Goal: Find specific page/section: Find specific page/section

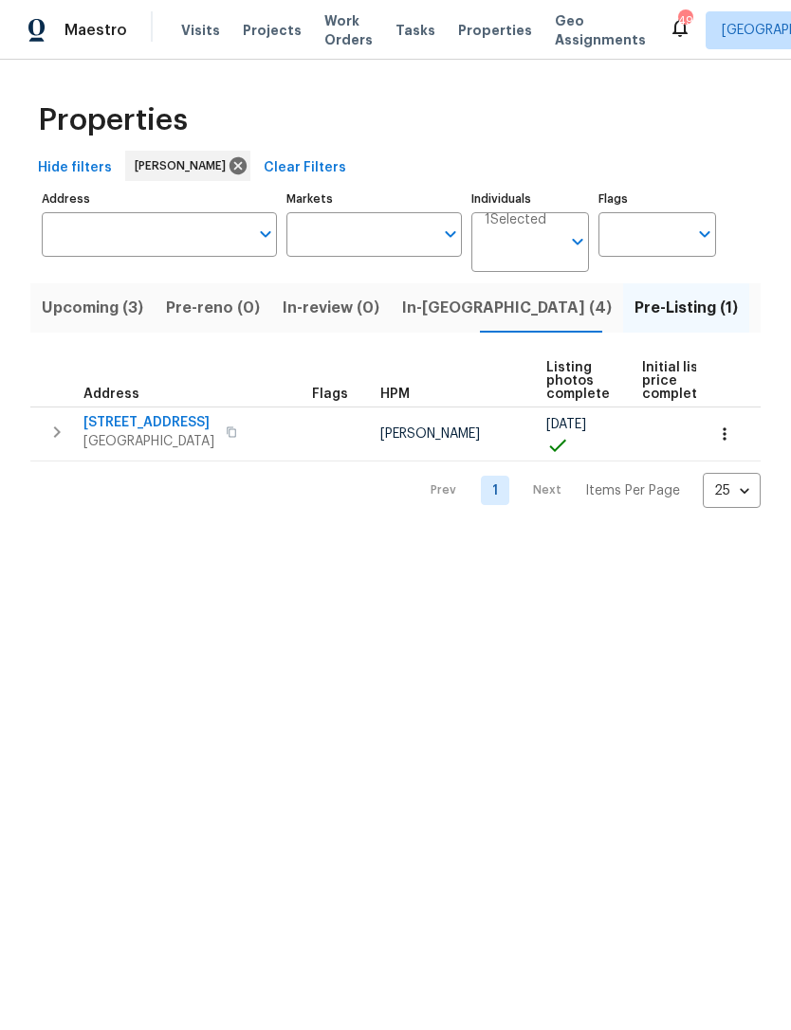
click at [760, 316] on span "Listed (9)" at bounding box center [796, 308] width 72 height 27
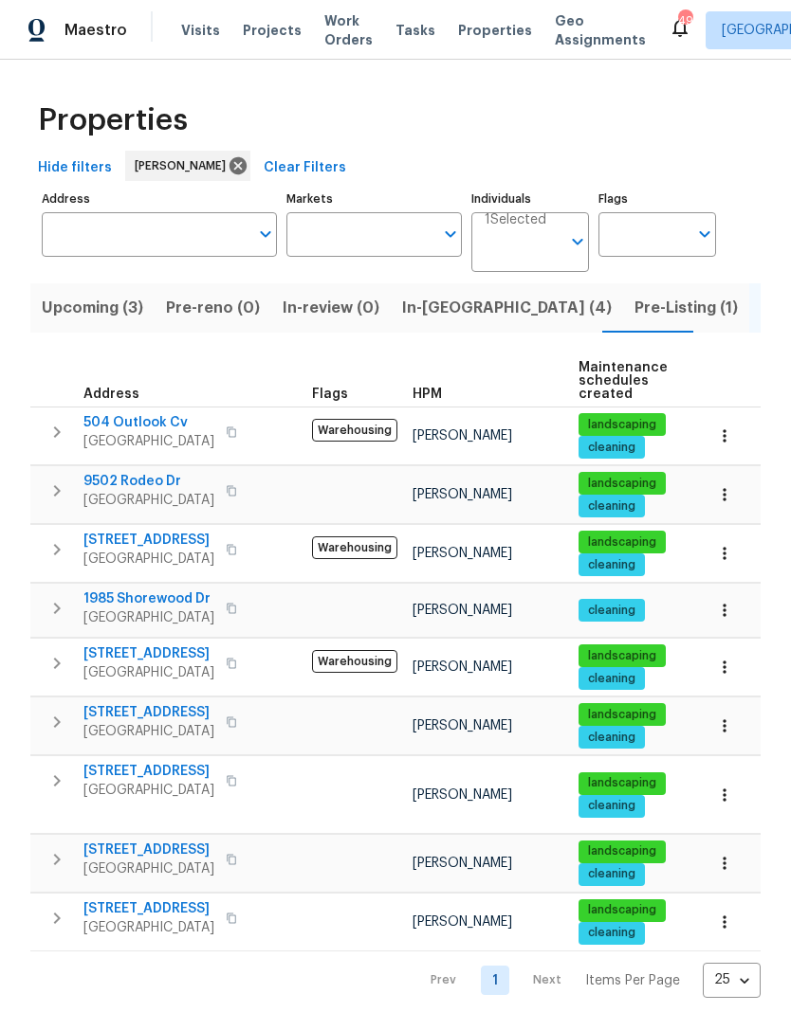
click at [452, 319] on span "In-[GEOGRAPHIC_DATA] (4)" at bounding box center [506, 308] width 209 height 27
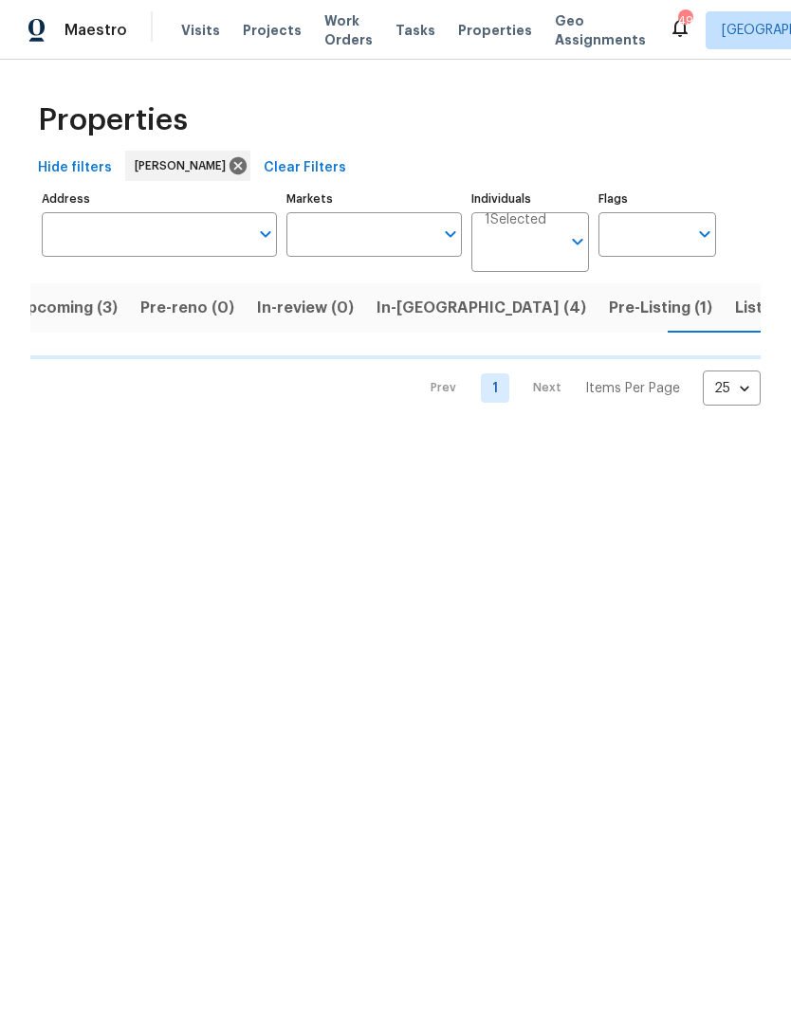
scroll to position [0, 27]
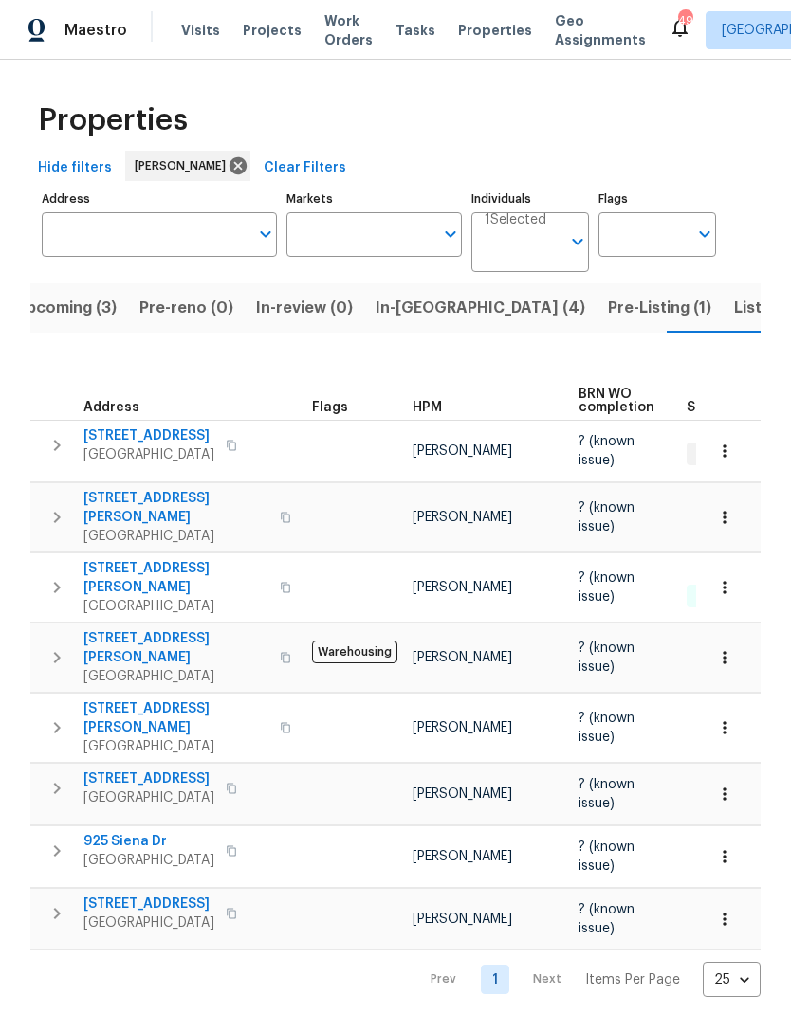
click at [734, 310] on span "Listed (9)" at bounding box center [770, 308] width 72 height 27
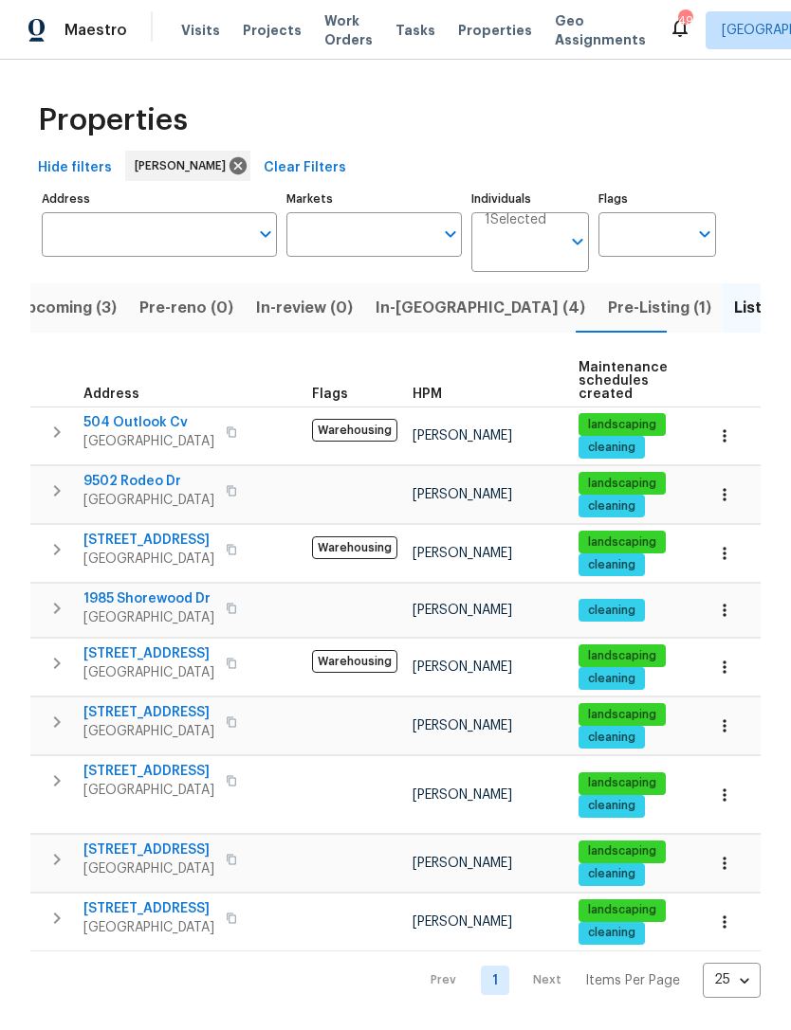
click at [608, 320] on span "Pre-Listing (1)" at bounding box center [659, 308] width 103 height 27
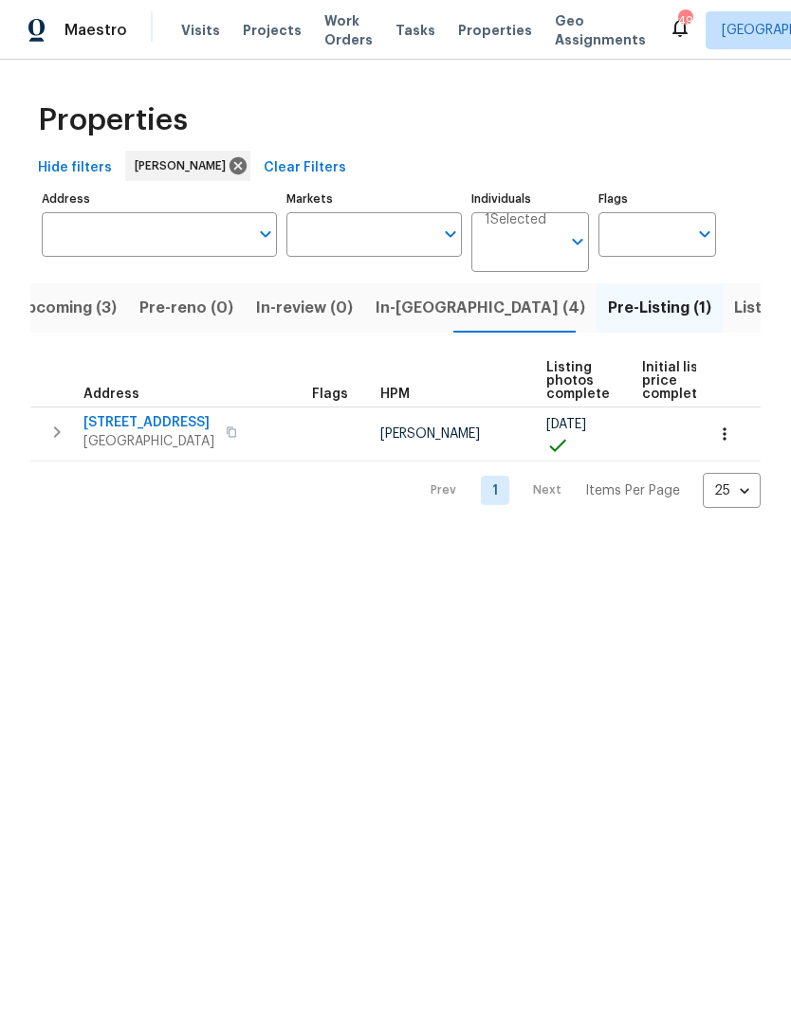
click at [420, 317] on span "In-[GEOGRAPHIC_DATA] (4)" at bounding box center [479, 308] width 209 height 27
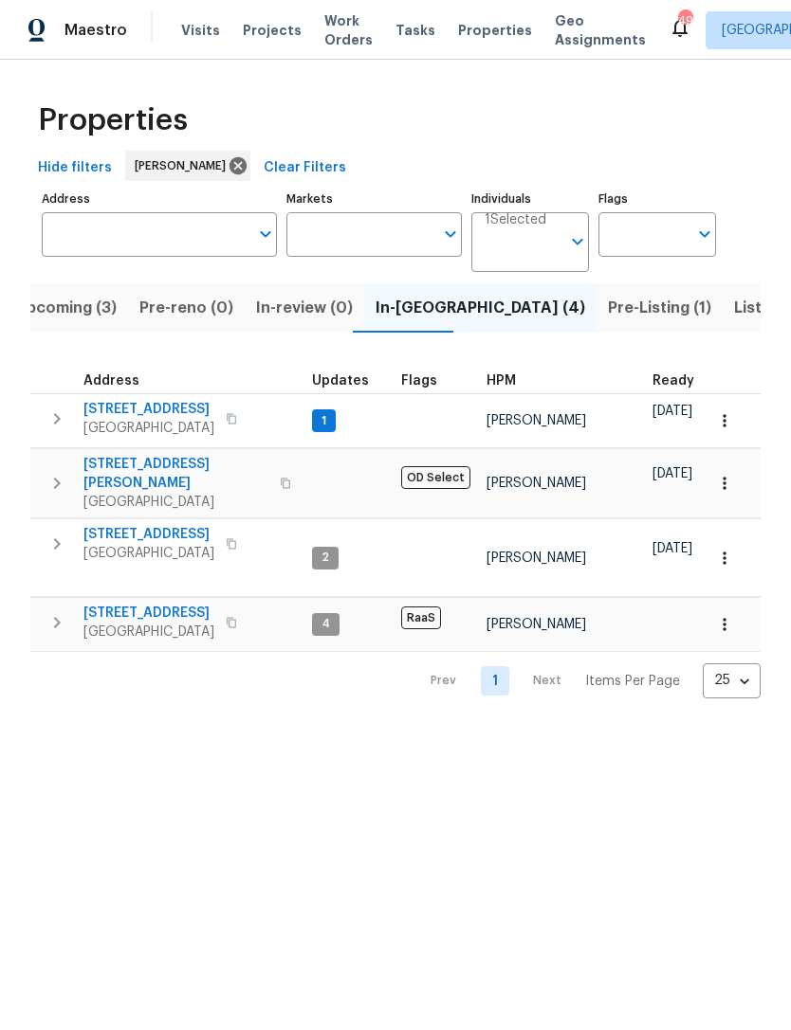
click at [54, 307] on span "Upcoming (3)" at bounding box center [65, 308] width 101 height 27
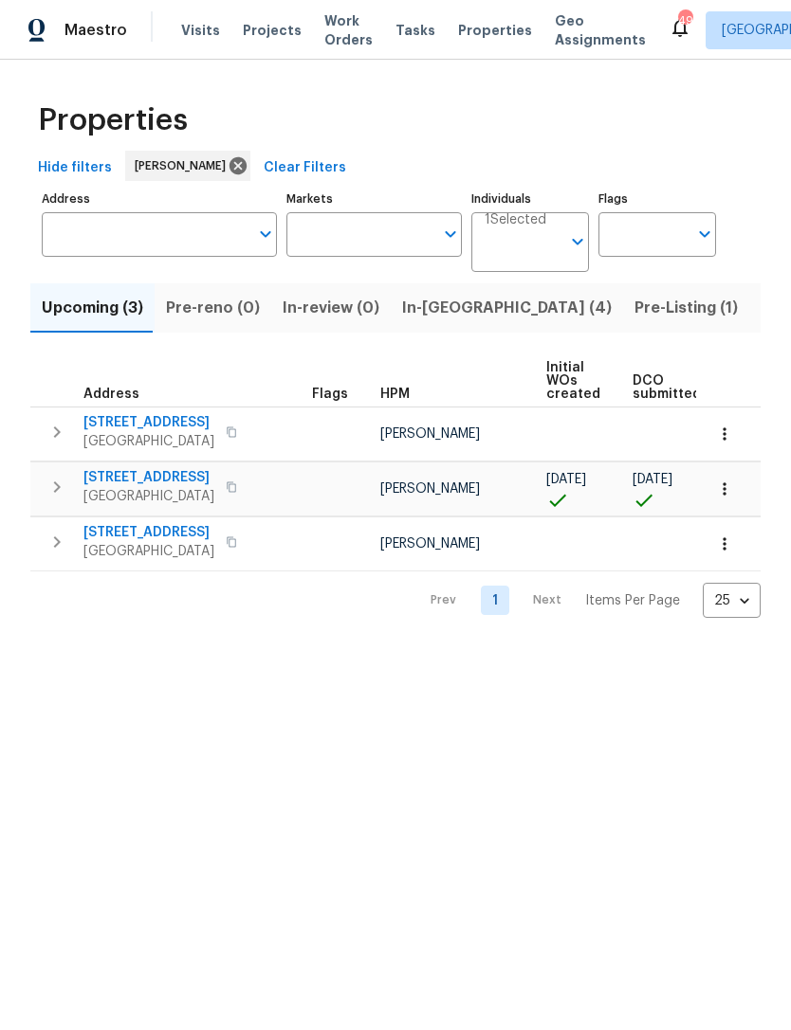
click at [634, 311] on span "Pre-Listing (1)" at bounding box center [685, 308] width 103 height 27
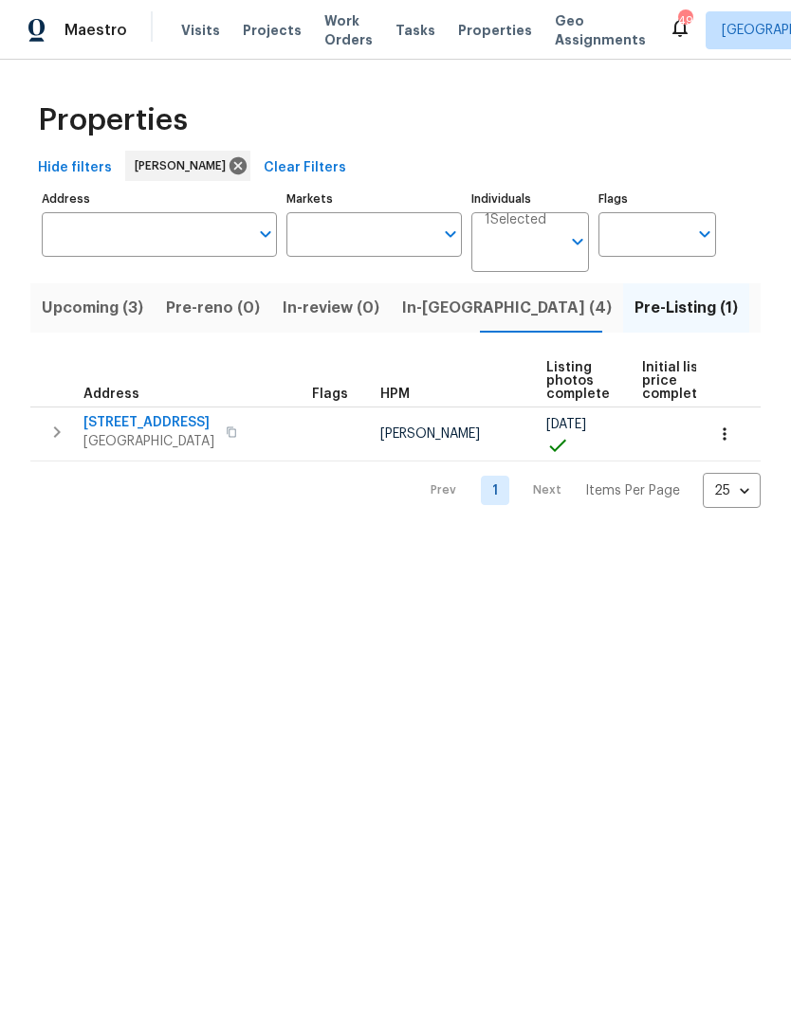
click at [760, 314] on span "Listed (9)" at bounding box center [796, 308] width 72 height 27
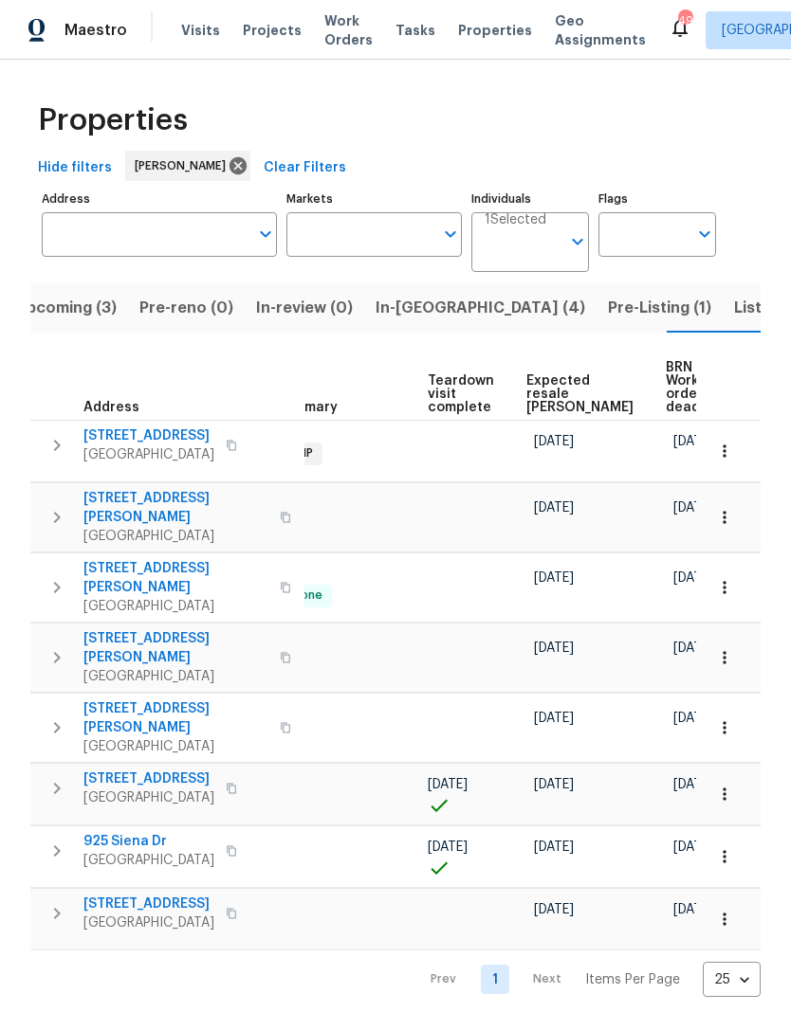
scroll to position [0, 410]
